Goal: Information Seeking & Learning: Learn about a topic

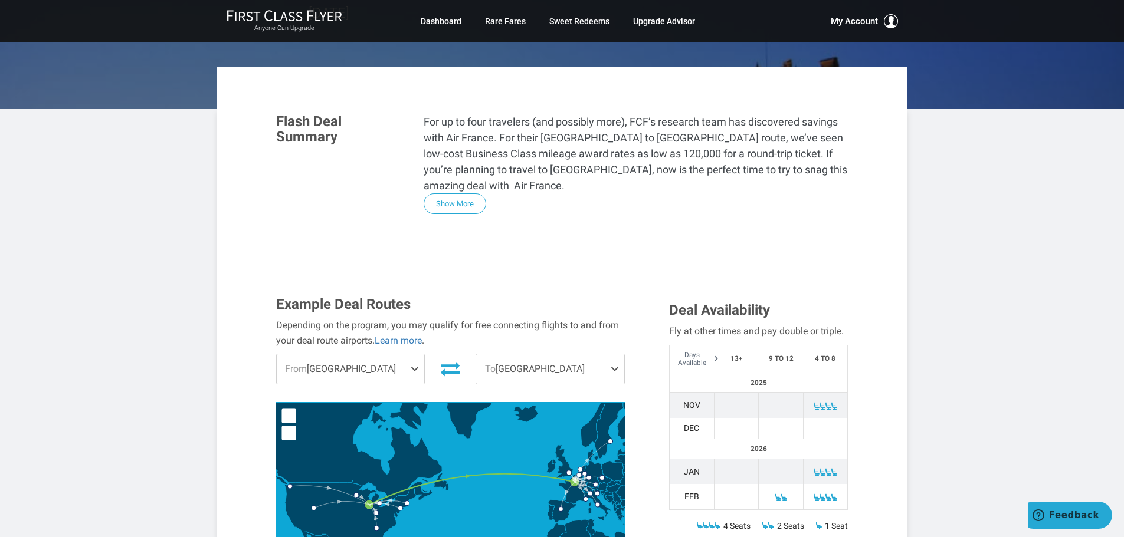
scroll to position [236, 0]
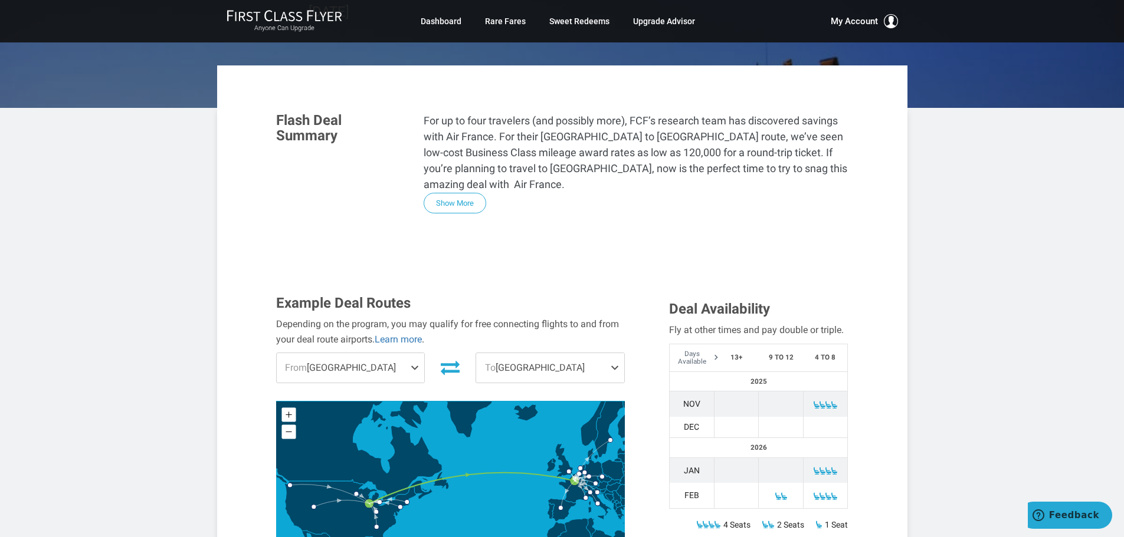
click at [460, 193] on button "Show More" at bounding box center [455, 203] width 63 height 21
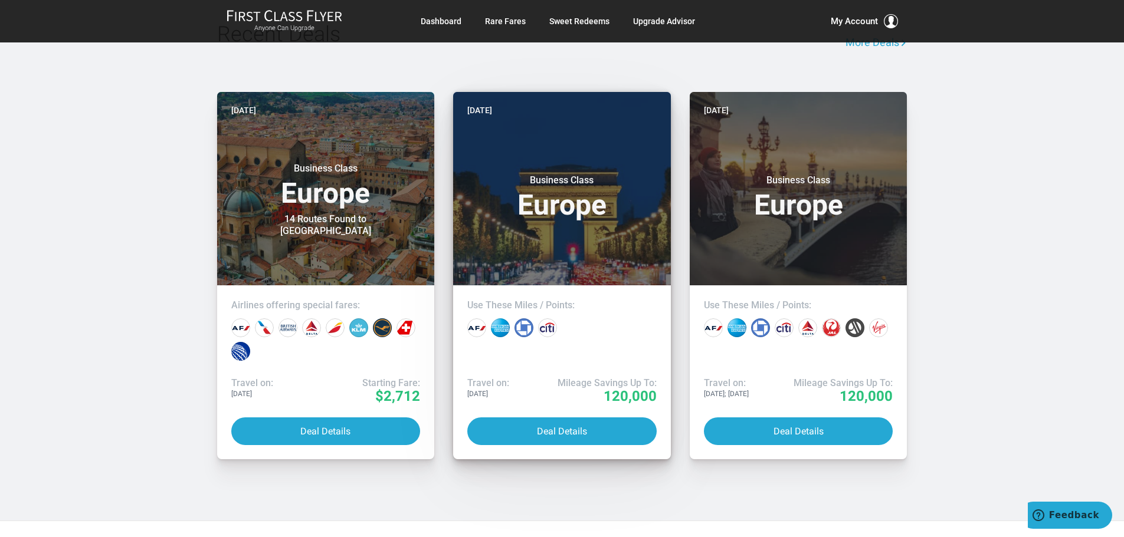
scroll to position [2625, 0]
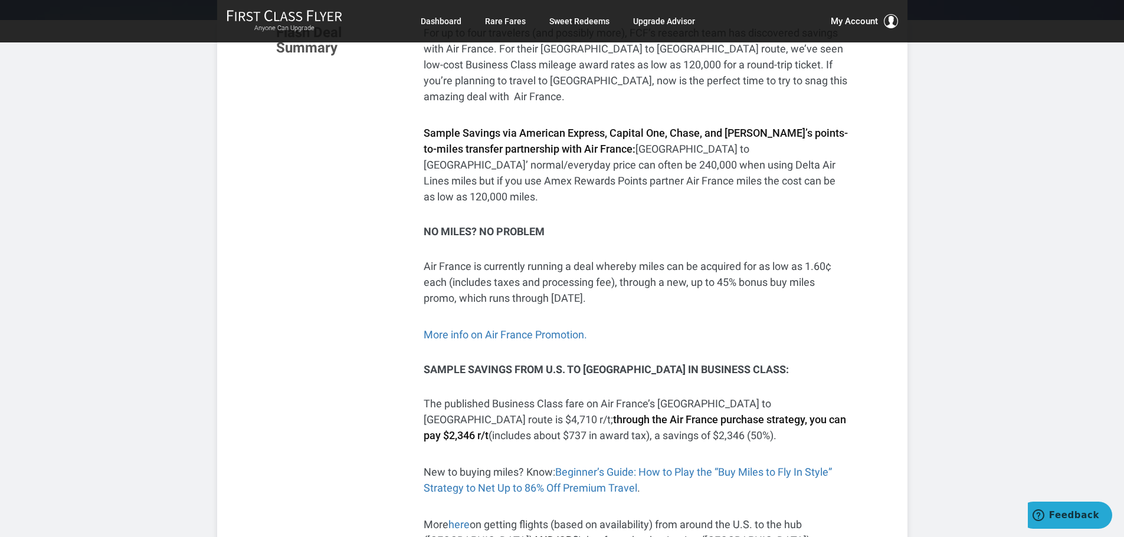
scroll to position [265, 0]
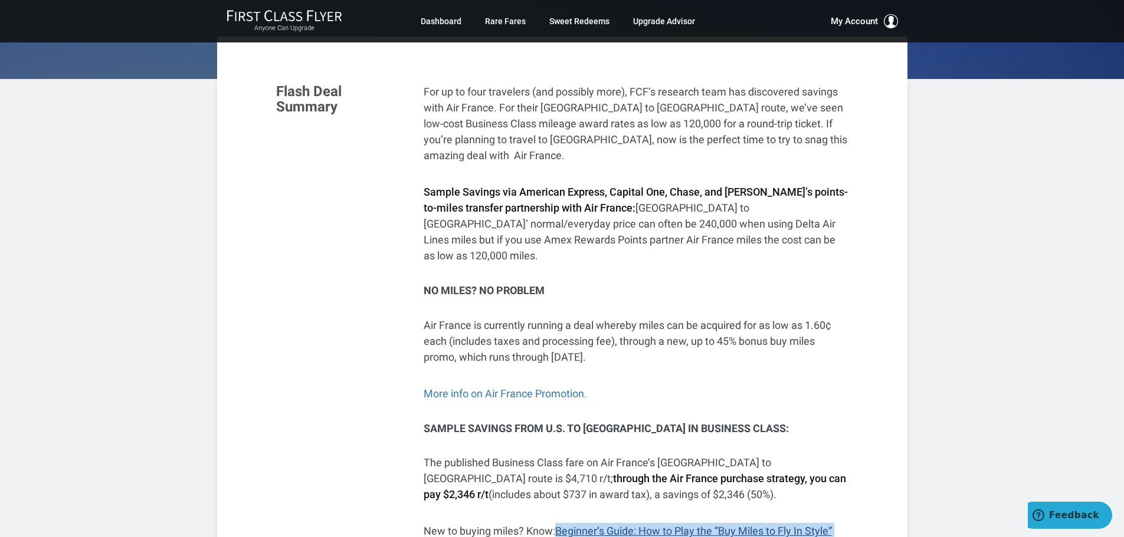
drag, startPoint x: 658, startPoint y: 454, endPoint x: 562, endPoint y: 438, distance: 98.1
click at [560, 523] on p "New to buying miles? Know: Beginner’s Guide: How to Play the “Buy Miles to Fly …" at bounding box center [636, 539] width 425 height 32
copy p "Beginner’s Guide: How to Play the “Buy Miles to Fly In Style” Strategy to Net U…"
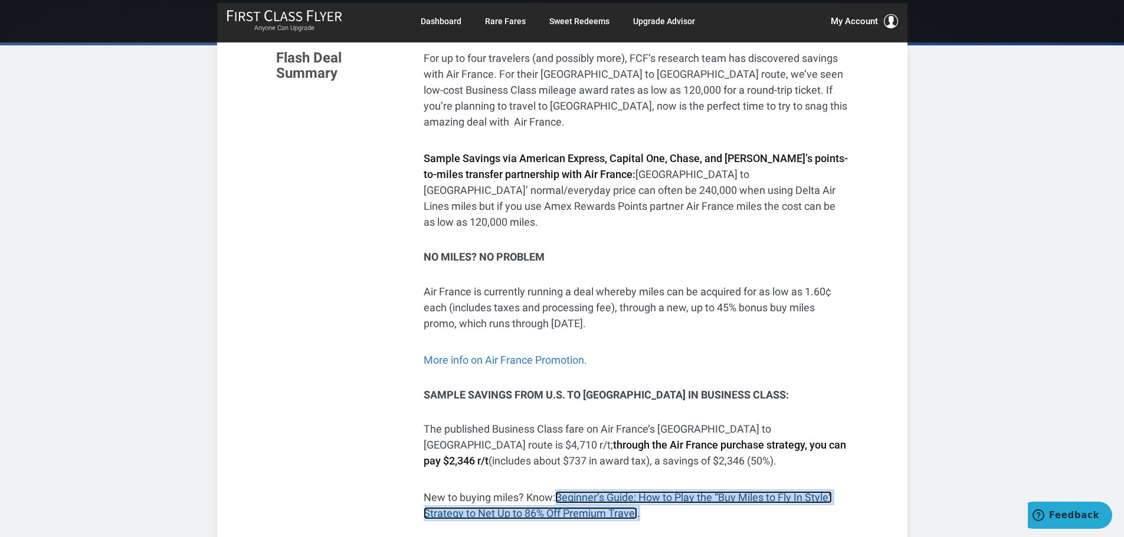
scroll to position [324, 0]
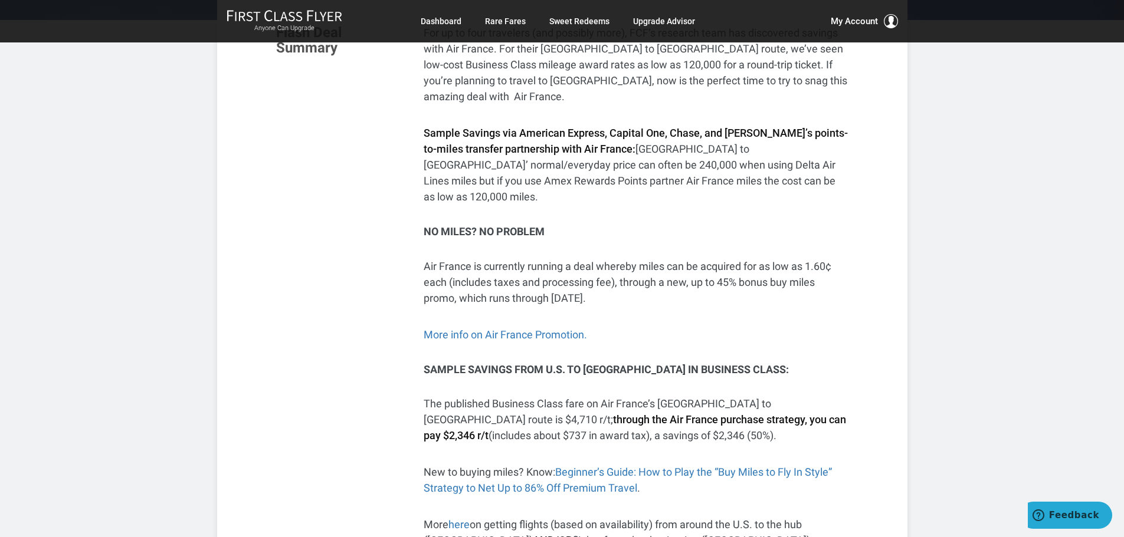
click at [372, 284] on div "Flash Deal Summary For up to four travelers (and possibly more), FCF’s research…" at bounding box center [562, 347] width 590 height 645
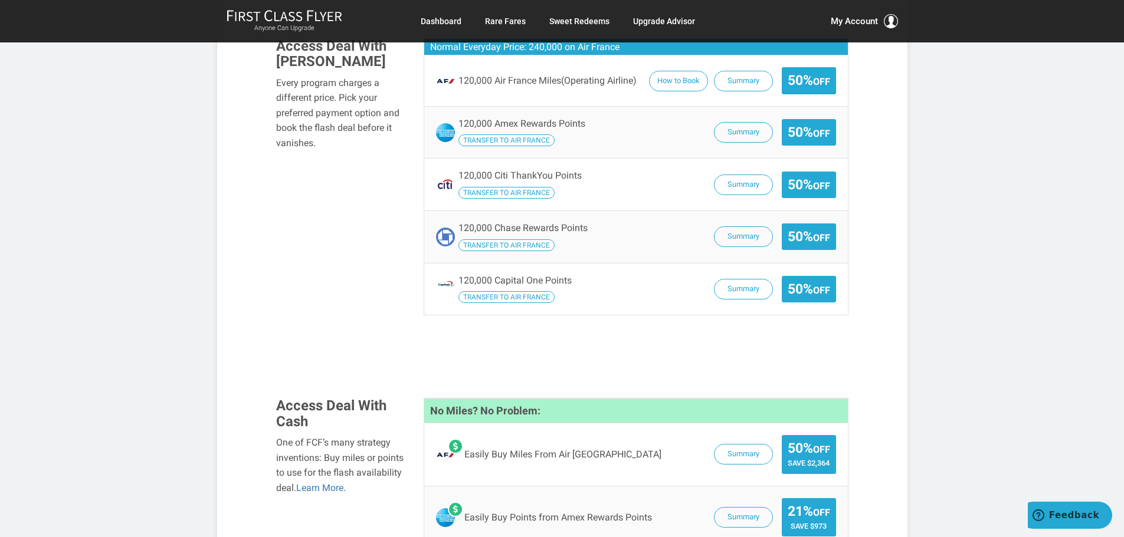
scroll to position [1445, 0]
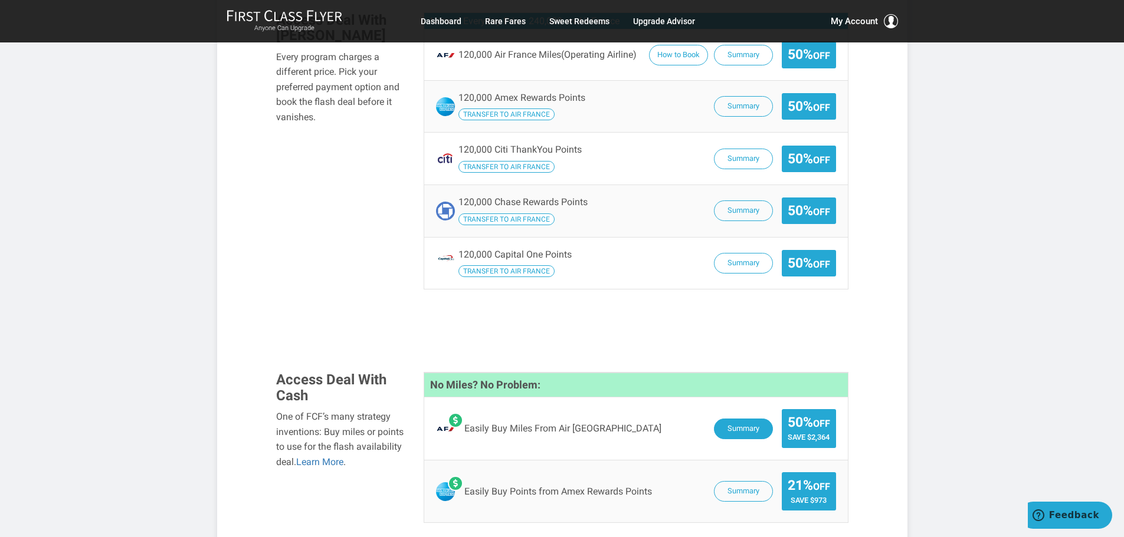
click at [745, 419] on button "Summary" at bounding box center [743, 429] width 59 height 21
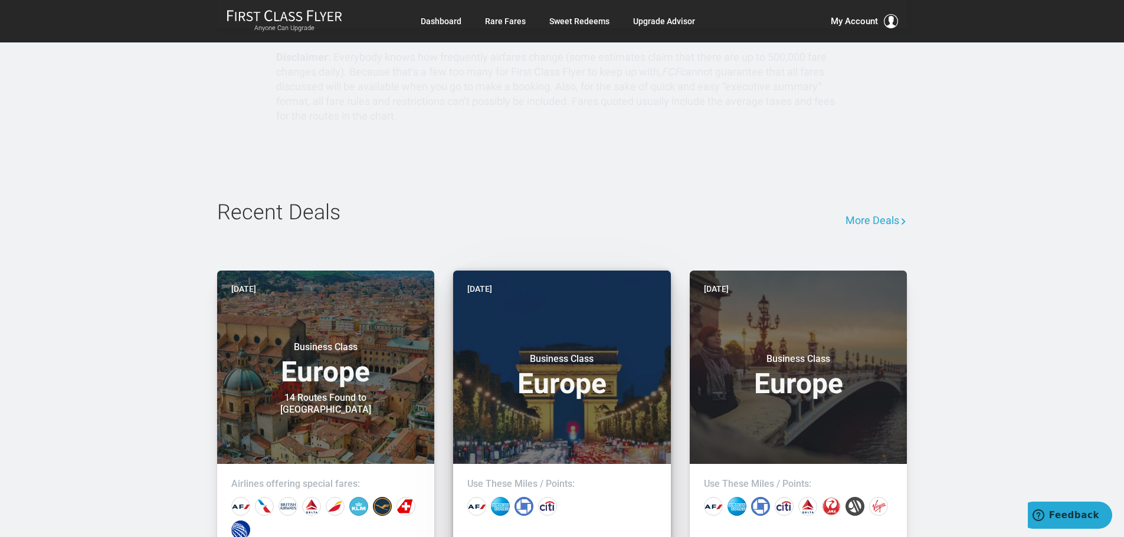
scroll to position [2507, 0]
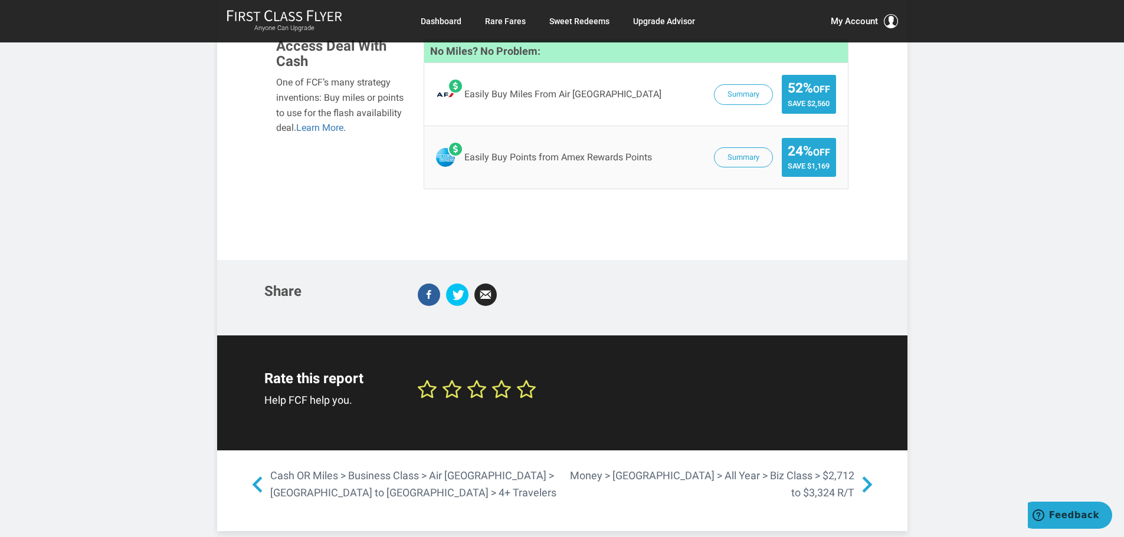
scroll to position [1239, 0]
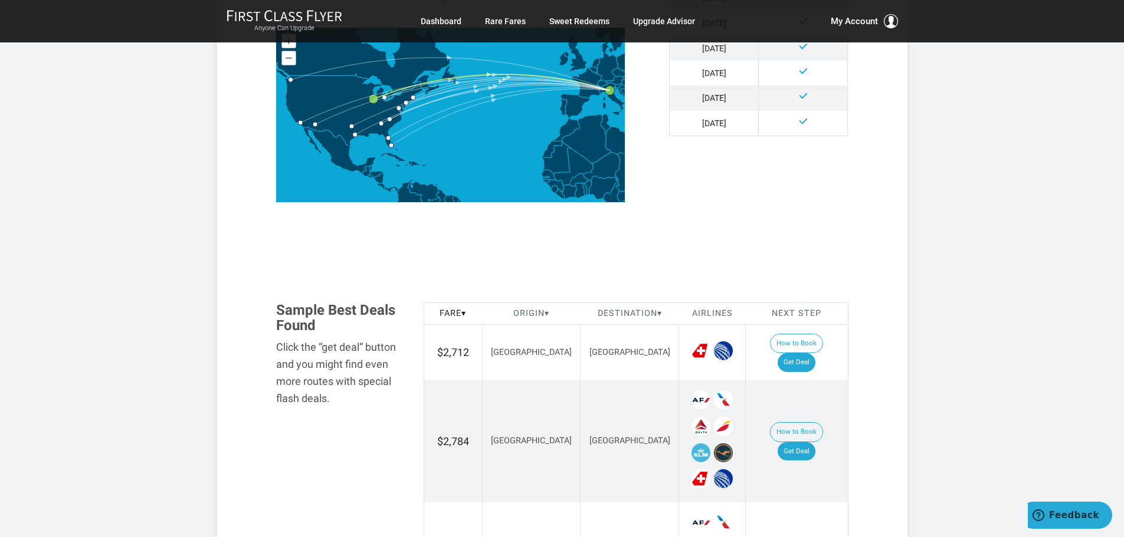
scroll to position [472, 0]
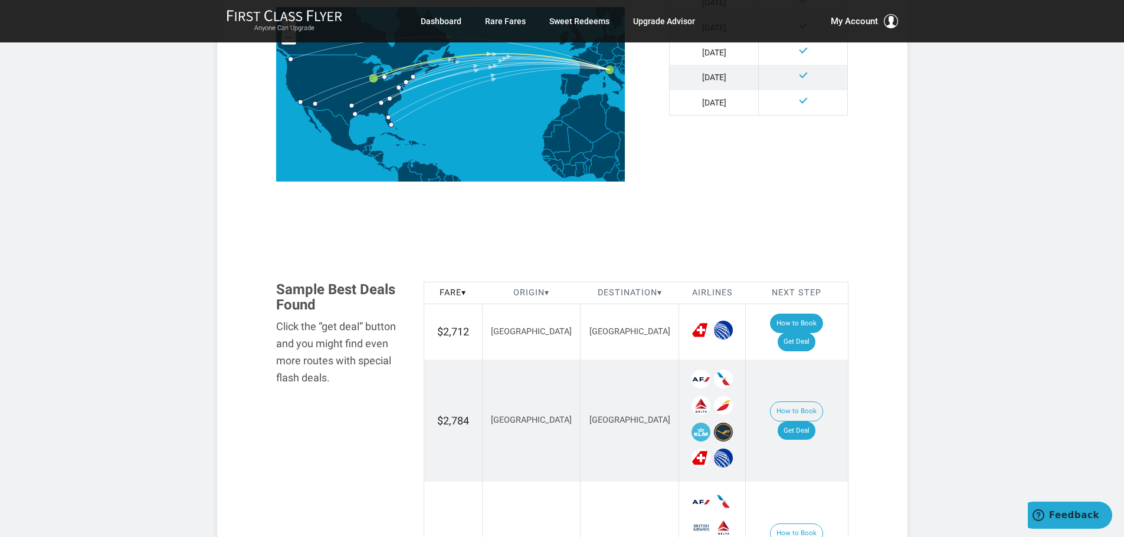
click at [772, 323] on button "How to Book" at bounding box center [796, 324] width 53 height 20
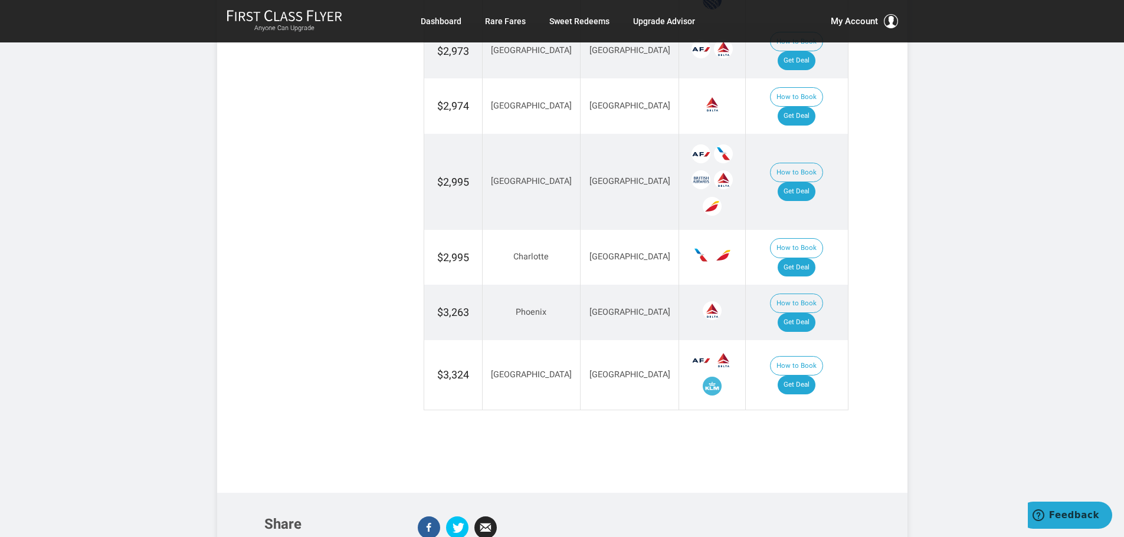
scroll to position [1711, 0]
